Goal: Information Seeking & Learning: Learn about a topic

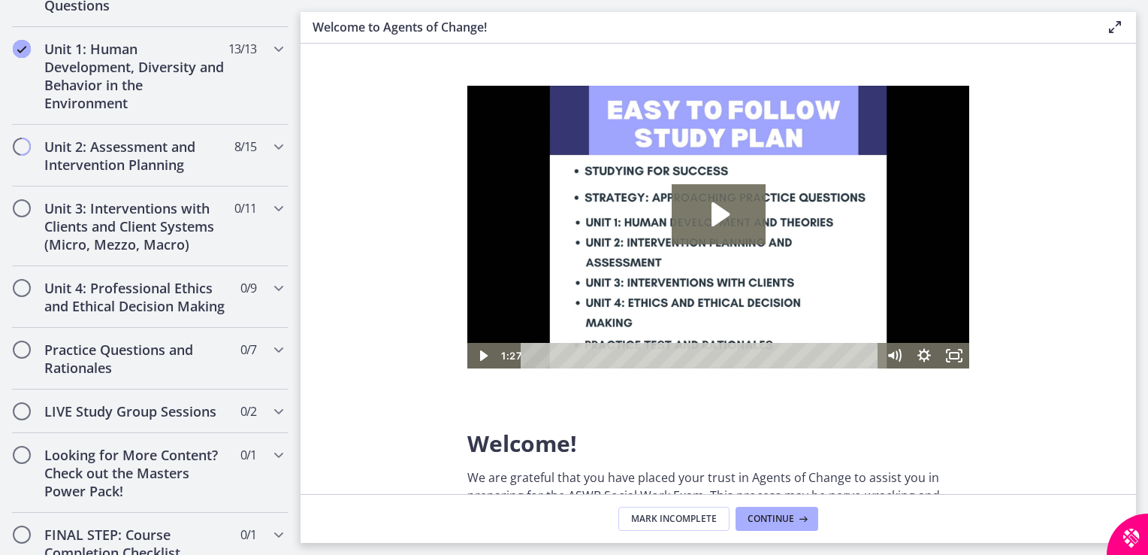
scroll to position [1292, 0]
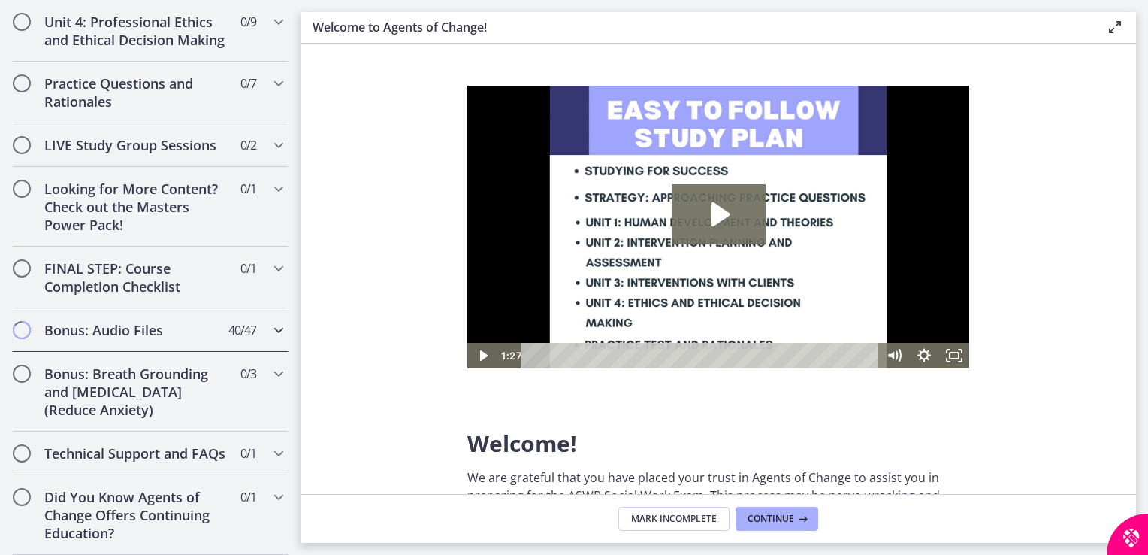
click at [198, 321] on h2 "Bonus: Audio Files" at bounding box center [135, 330] width 183 height 18
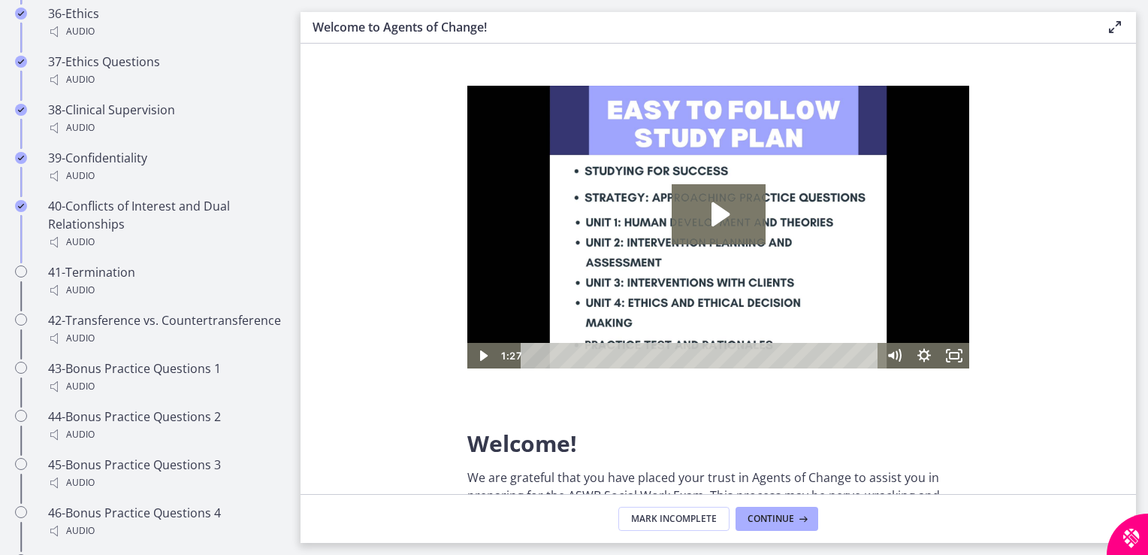
scroll to position [2756, 0]
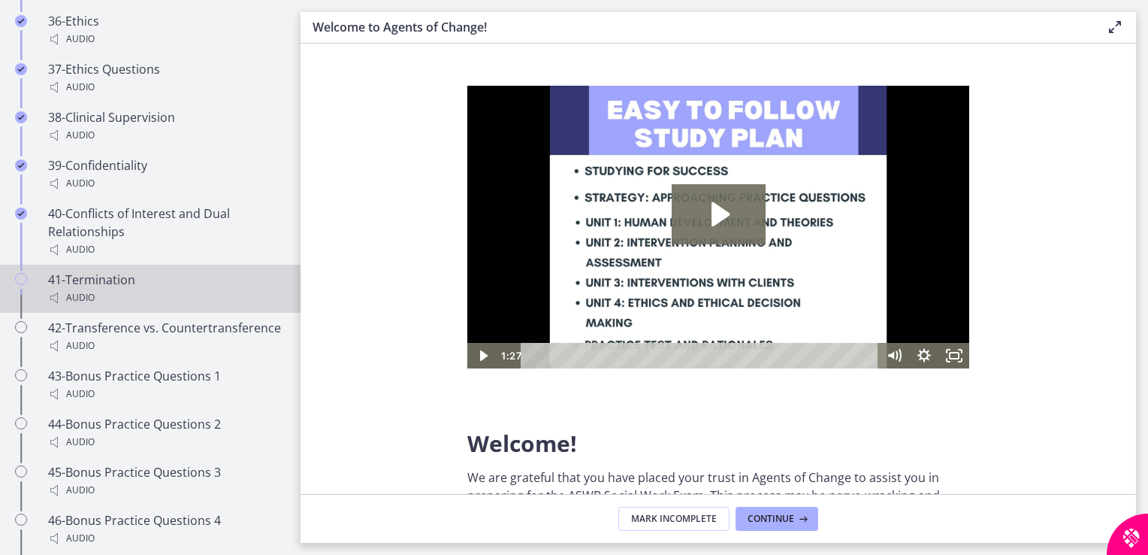
click at [101, 277] on div "41-Termination Audio" at bounding box center [165, 289] width 234 height 36
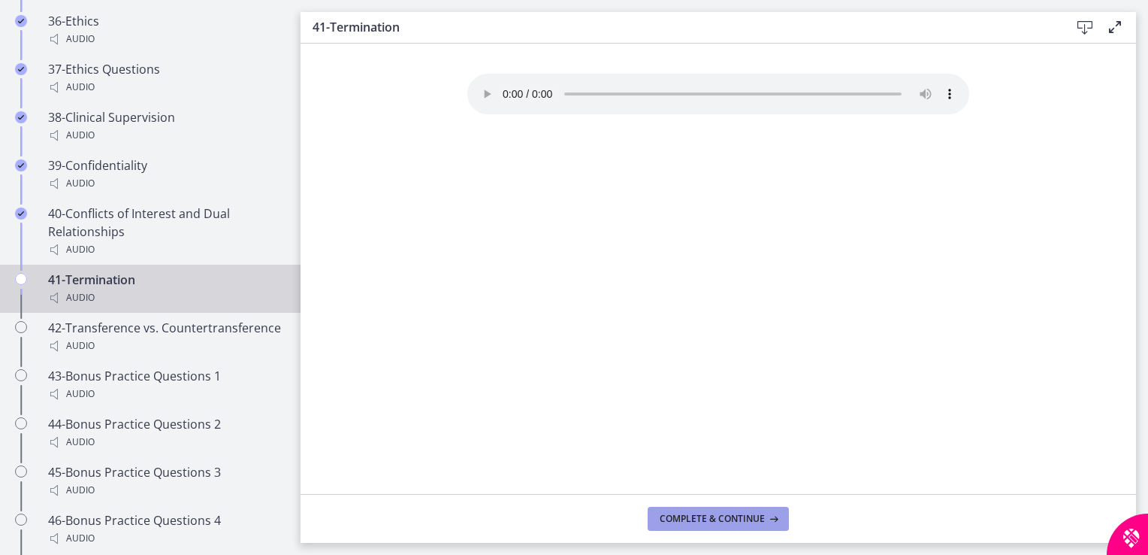
click at [724, 516] on span "Complete & continue" at bounding box center [712, 518] width 105 height 12
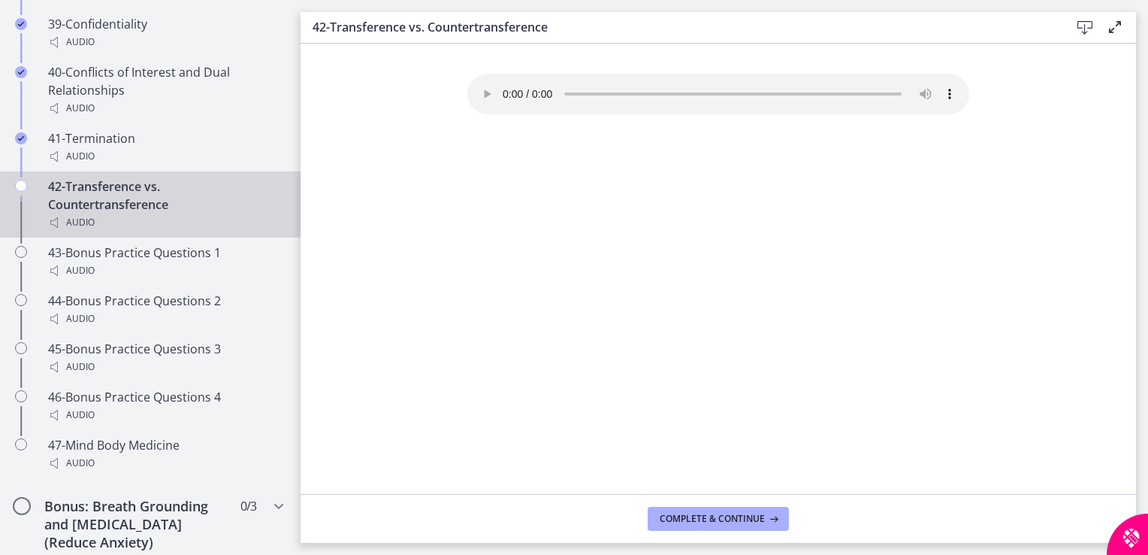
scroll to position [2880, 0]
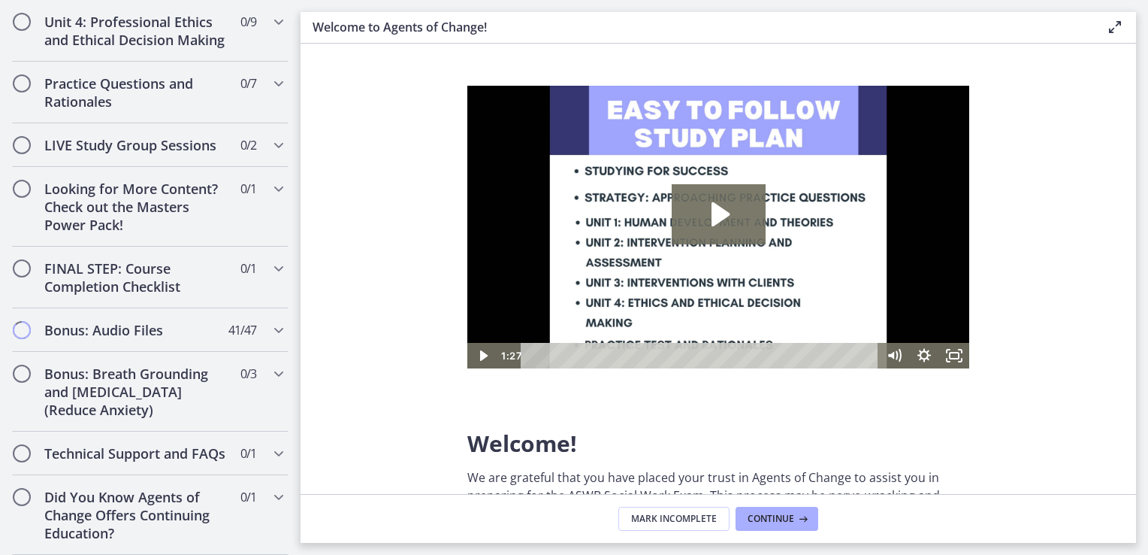
scroll to position [1292, 0]
click at [198, 326] on div "Bonus: Audio Files 41 / 47 Completed" at bounding box center [150, 330] width 277 height 44
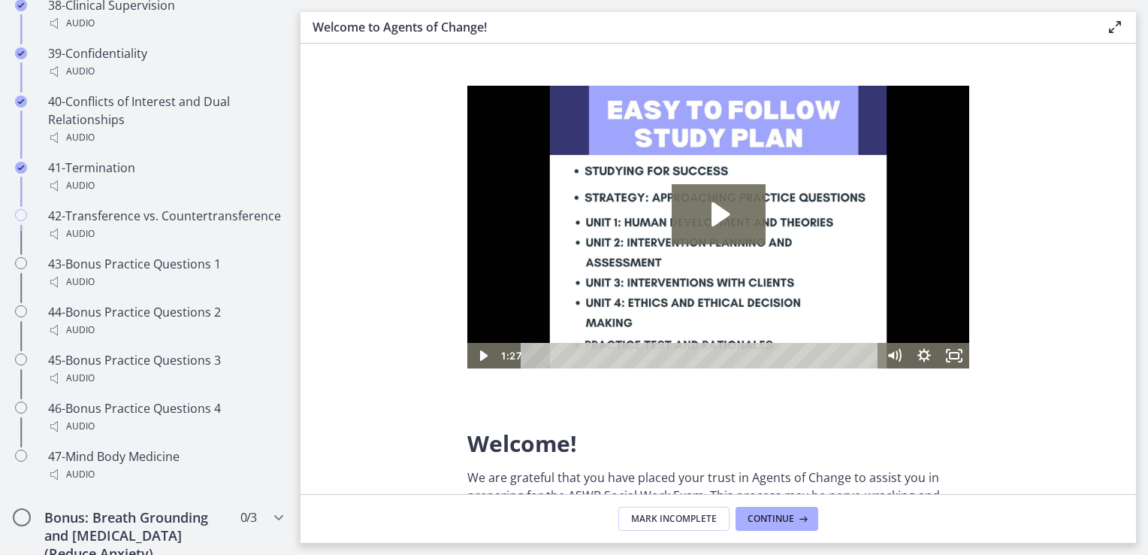
scroll to position [2834, 0]
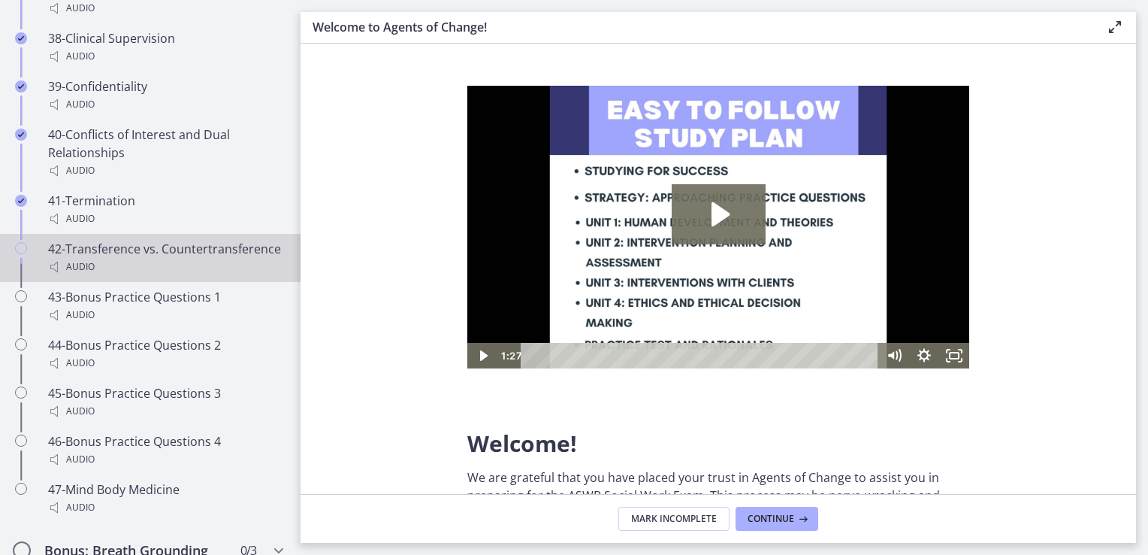
click at [130, 271] on div "42-Transference vs. Countertransference Audio" at bounding box center [165, 258] width 234 height 36
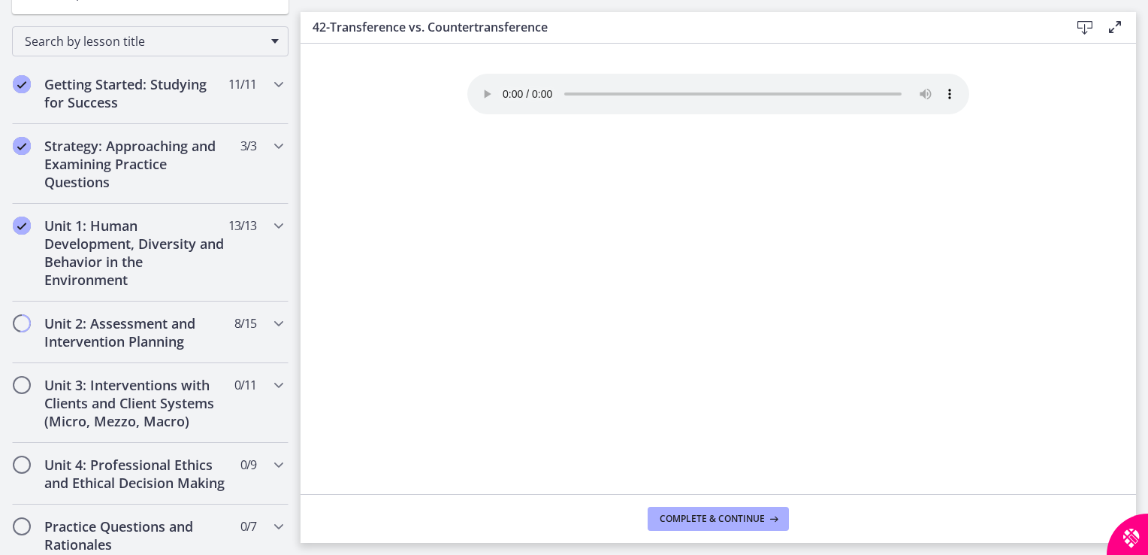
scroll to position [379, 0]
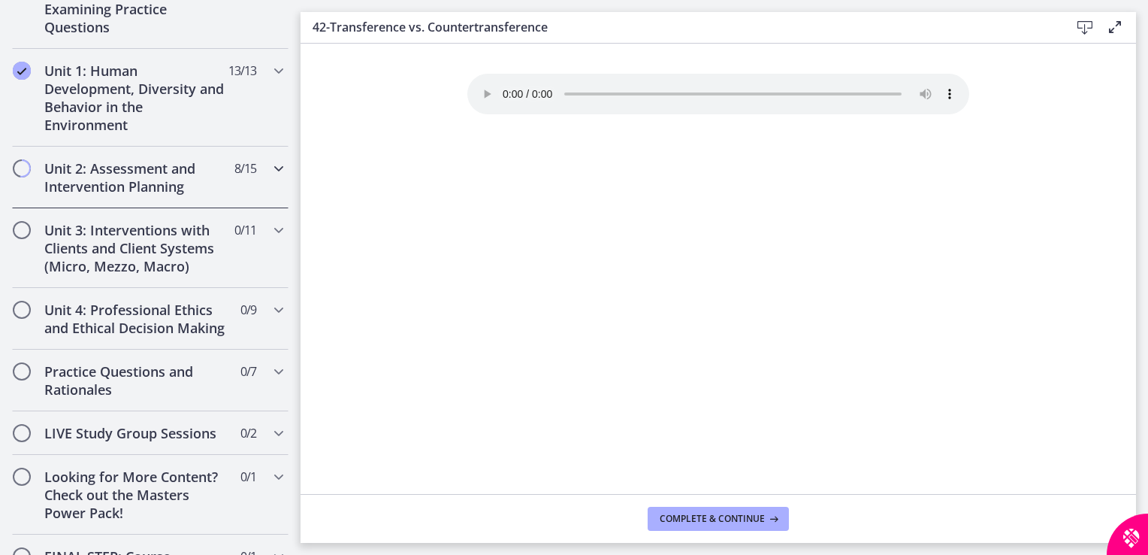
click at [212, 173] on h2 "Unit 2: Assessment and Intervention Planning" at bounding box center [135, 177] width 183 height 36
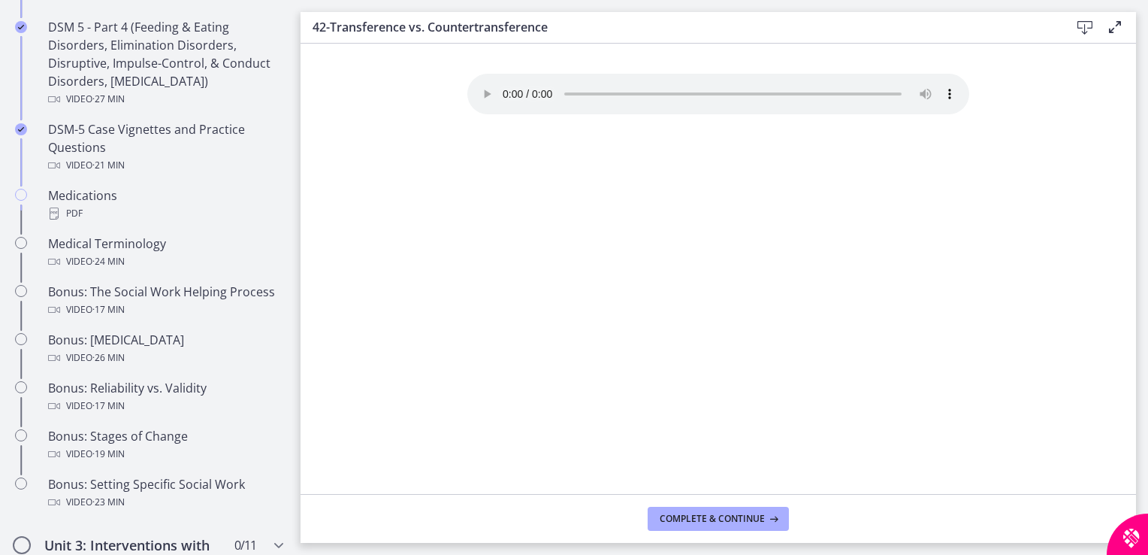
scroll to position [953, 0]
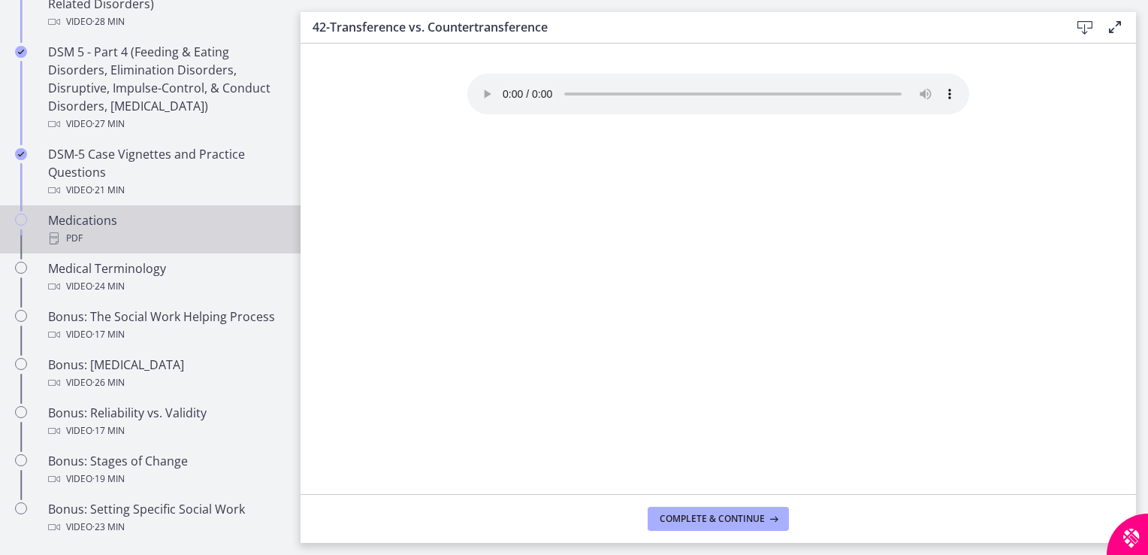
click at [195, 225] on div "Medications PDF" at bounding box center [165, 229] width 234 height 36
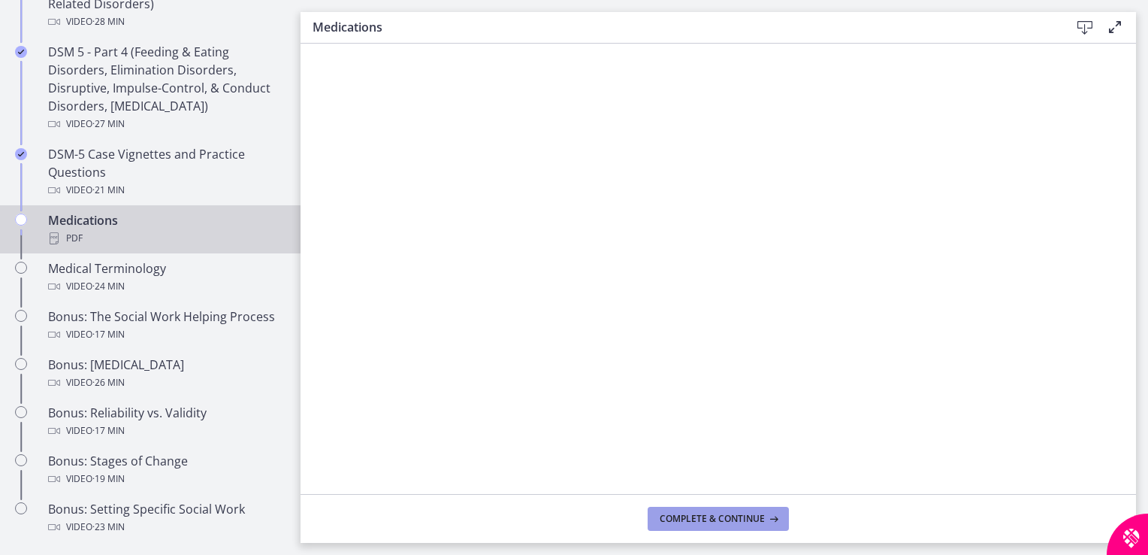
click at [765, 516] on icon at bounding box center [772, 518] width 15 height 12
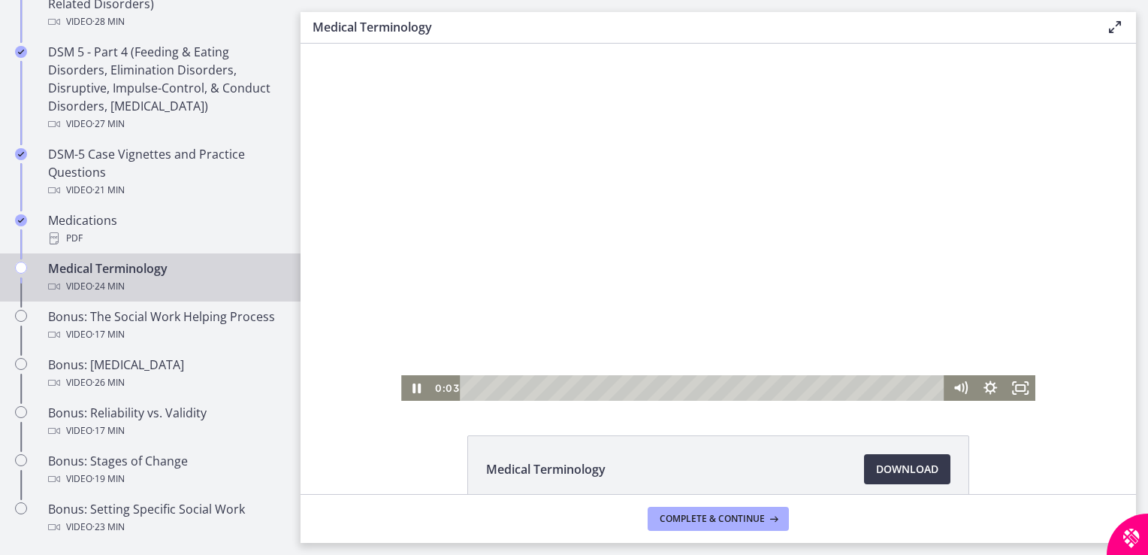
click at [819, 269] on div at bounding box center [718, 222] width 634 height 357
click at [1021, 392] on icon "Fullscreen" at bounding box center [1020, 388] width 30 height 26
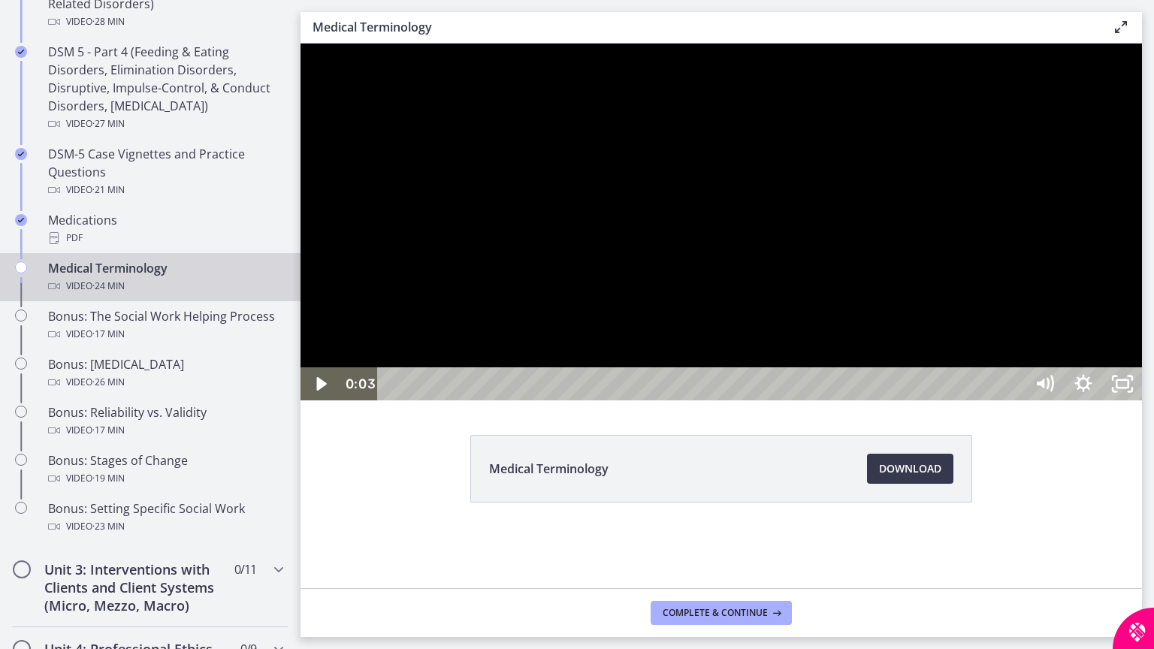
click at [1142, 401] on div at bounding box center [722, 222] width 842 height 357
click at [1118, 401] on div at bounding box center [722, 222] width 842 height 357
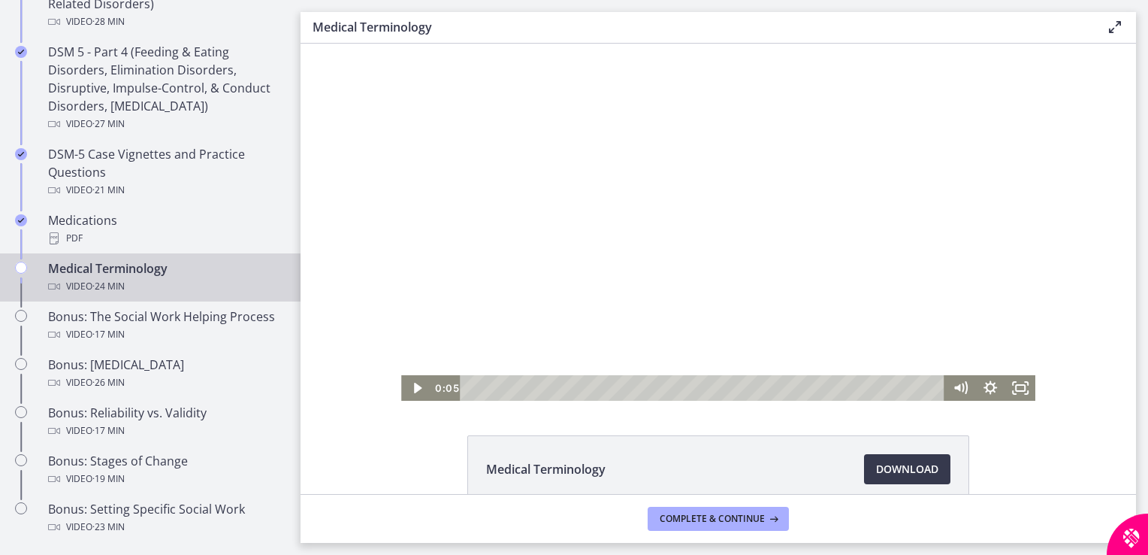
click at [907, 307] on div at bounding box center [718, 222] width 634 height 357
click at [1019, 386] on icon "Fullscreen" at bounding box center [1020, 388] width 30 height 26
click at [809, 289] on div at bounding box center [718, 222] width 634 height 357
